Goal: Task Accomplishment & Management: Manage account settings

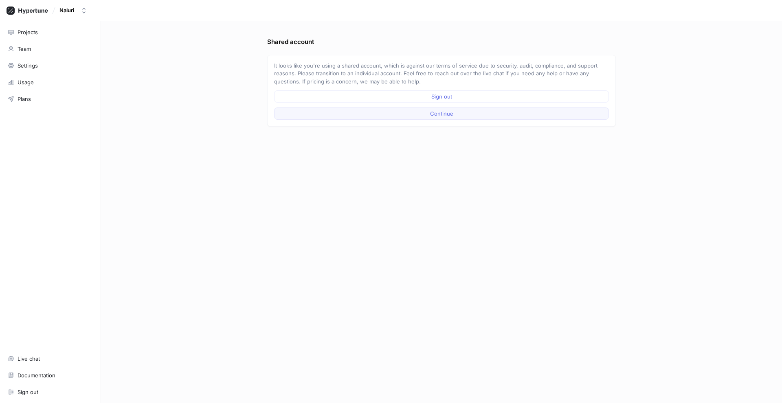
click at [469, 117] on button "Continue" at bounding box center [441, 114] width 335 height 12
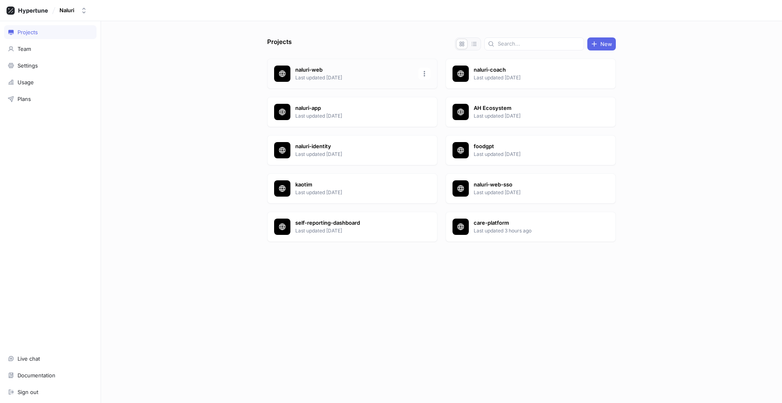
click at [317, 70] on p "naluri-web" at bounding box center [354, 70] width 118 height 8
click at [479, 223] on p "care-platform" at bounding box center [533, 223] width 118 height 8
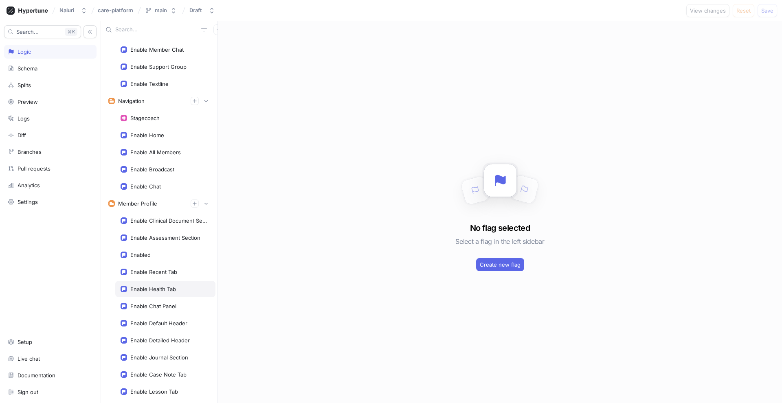
scroll to position [299, 0]
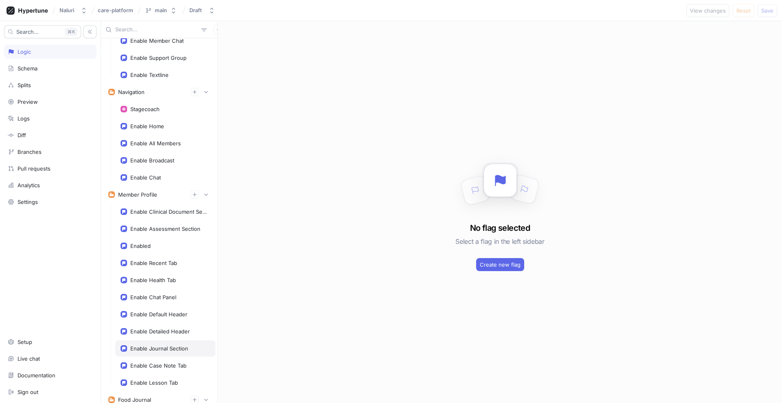
click at [179, 351] on div "Enable Journal Section" at bounding box center [159, 348] width 58 height 7
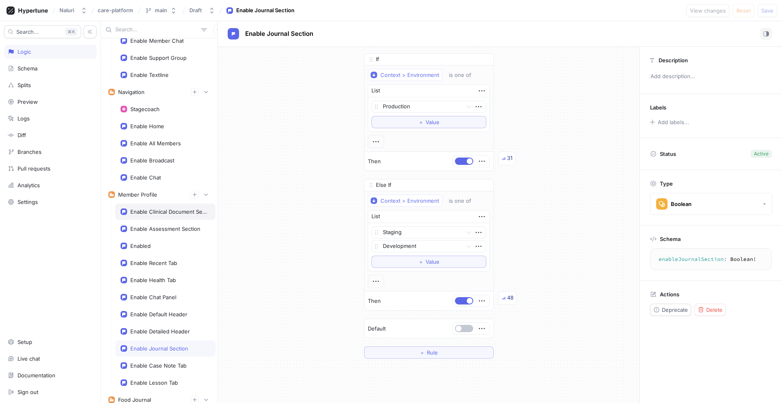
click at [156, 210] on div "Enable Clinical Document Section" at bounding box center [168, 212] width 77 height 7
type textarea "enableClinicalDocumentSection: Boolean!"
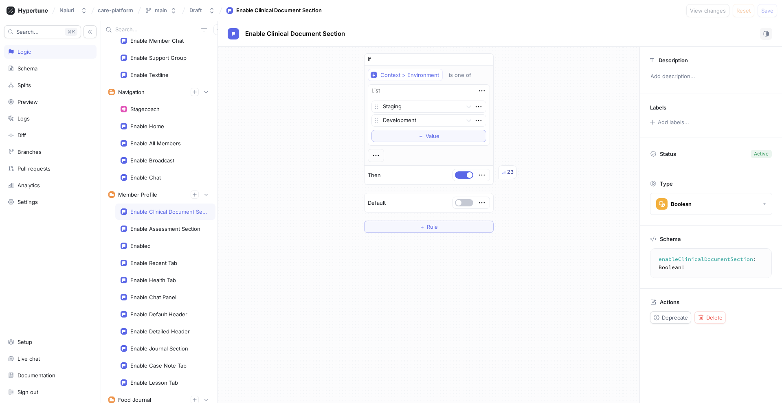
scroll to position [0, 18]
click at [671, 239] on p "Schema" at bounding box center [670, 239] width 21 height 7
click at [684, 258] on textarea "enableClinicalDocumentSection: Boolean!" at bounding box center [703, 263] width 135 height 22
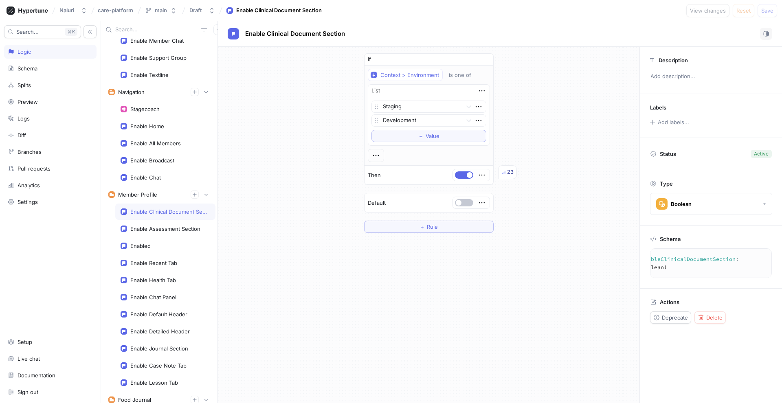
click at [684, 258] on textarea "enableClinicalDocumentSection: Boolean!" at bounding box center [703, 263] width 135 height 22
click at [466, 176] on button "button" at bounding box center [464, 175] width 18 height 7
click at [761, 11] on span "Save" at bounding box center [767, 10] width 12 height 5
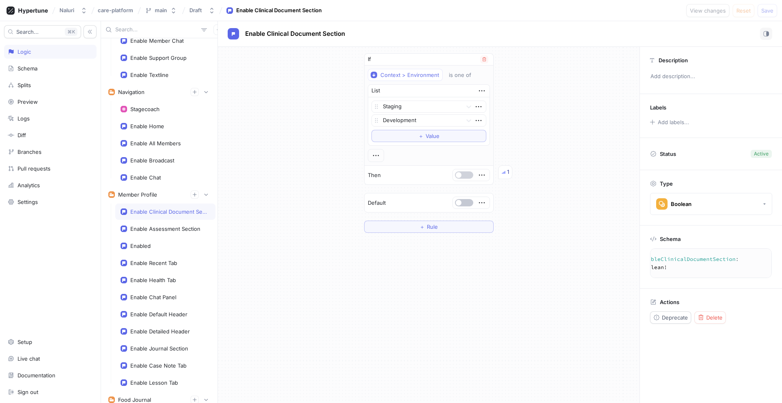
click at [469, 175] on button "button" at bounding box center [464, 175] width 18 height 7
click at [764, 11] on span "Save" at bounding box center [767, 10] width 12 height 5
click at [536, 96] on div "If Context > Environment is one of List Staging Development To pick up a dragga…" at bounding box center [429, 143] width 422 height 193
click at [458, 175] on button "button" at bounding box center [464, 175] width 18 height 7
click at [764, 14] on button "Save" at bounding box center [768, 10] width 20 height 13
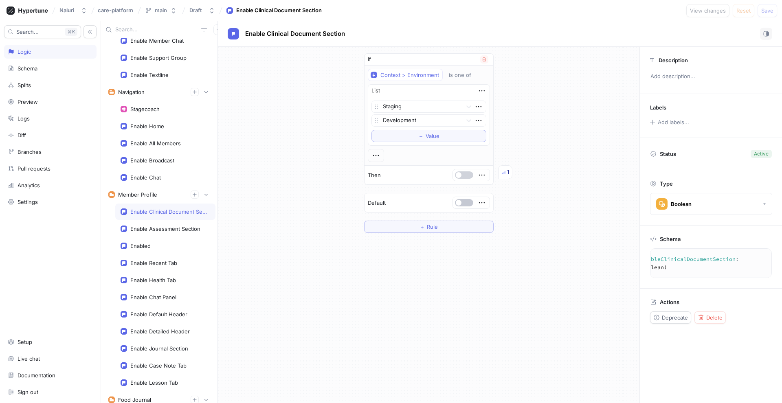
click at [464, 175] on button "button" at bounding box center [464, 175] width 18 height 7
click at [767, 11] on span "Save" at bounding box center [767, 10] width 12 height 5
